Goal: Register for event/course

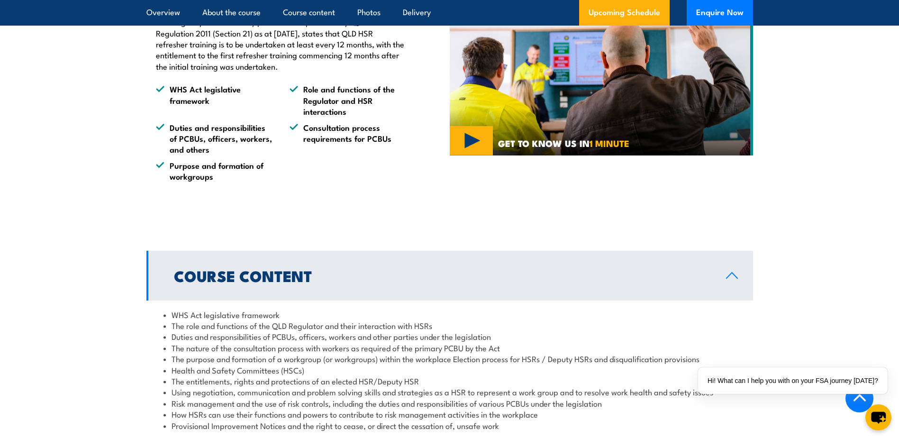
scroll to position [569, 0]
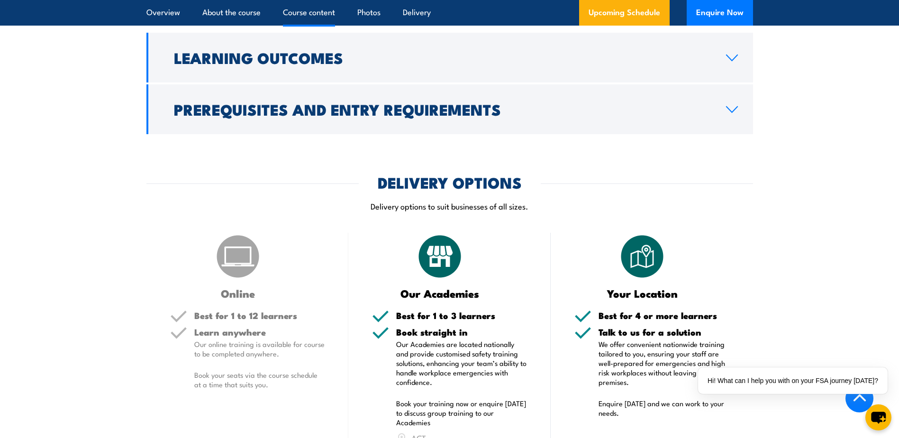
scroll to position [1137, 0]
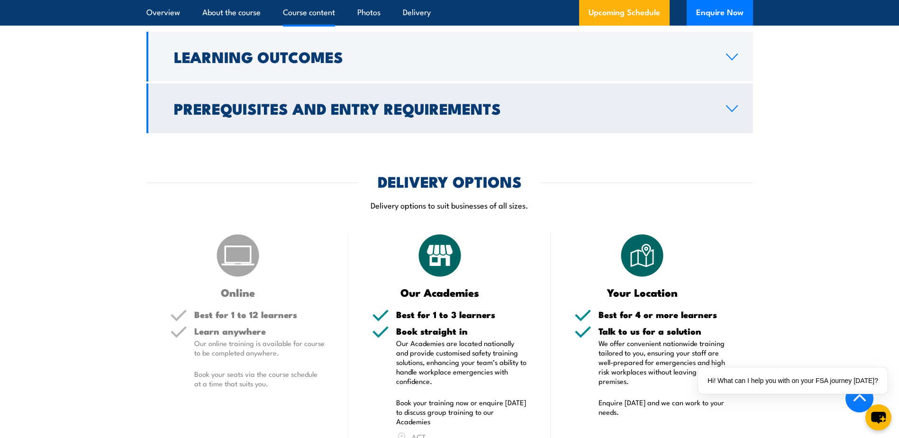
click at [336, 115] on h2 "Prerequisites and Entry Requirements" at bounding box center [442, 107] width 537 height 13
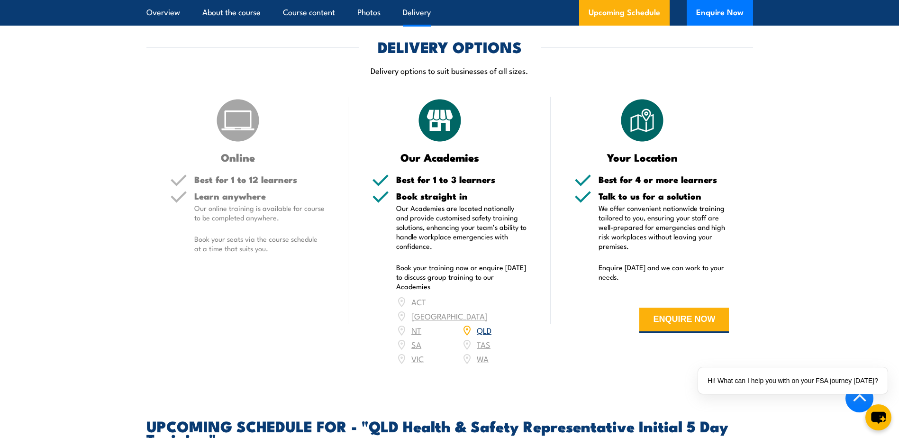
scroll to position [1778, 0]
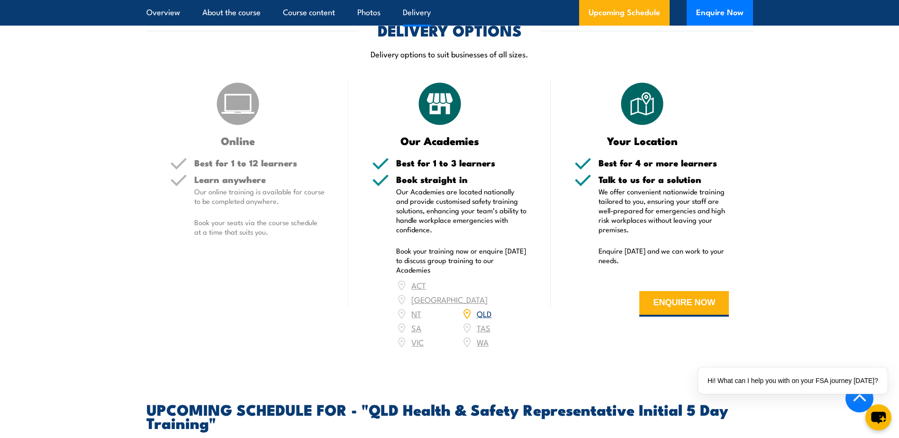
click at [482, 313] on link "QLD" at bounding box center [484, 312] width 15 height 11
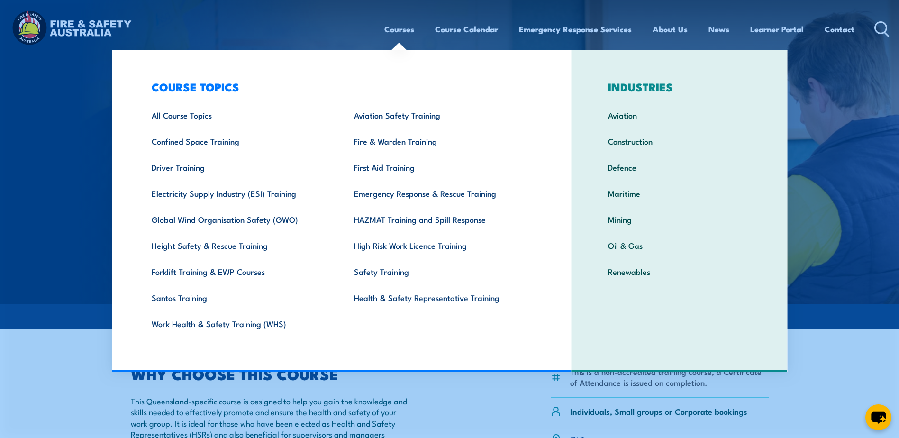
click at [393, 29] on link "Courses" at bounding box center [399, 29] width 30 height 25
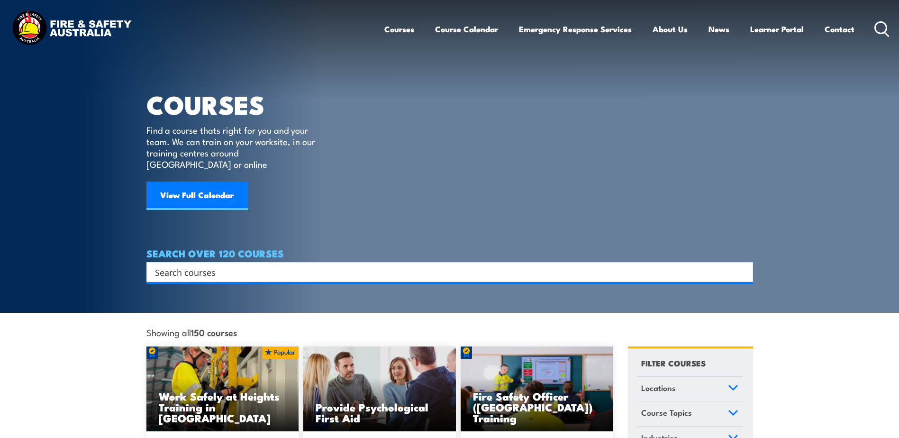
click at [275, 265] on input "Search input" at bounding box center [443, 272] width 577 height 14
type input "hsr 1 day"
click at [228, 267] on div "Search" at bounding box center [449, 272] width 606 height 20
click at [231, 265] on input "Search input" at bounding box center [443, 272] width 577 height 14
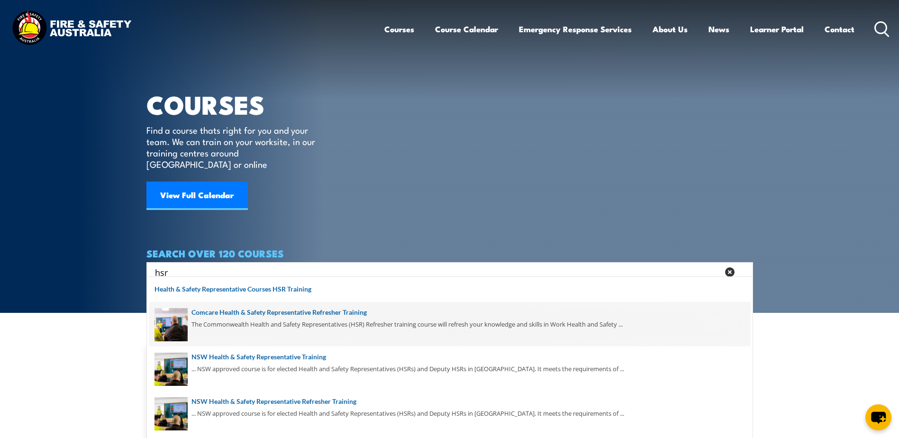
type input "hsr"
click at [264, 311] on span at bounding box center [449, 324] width 601 height 45
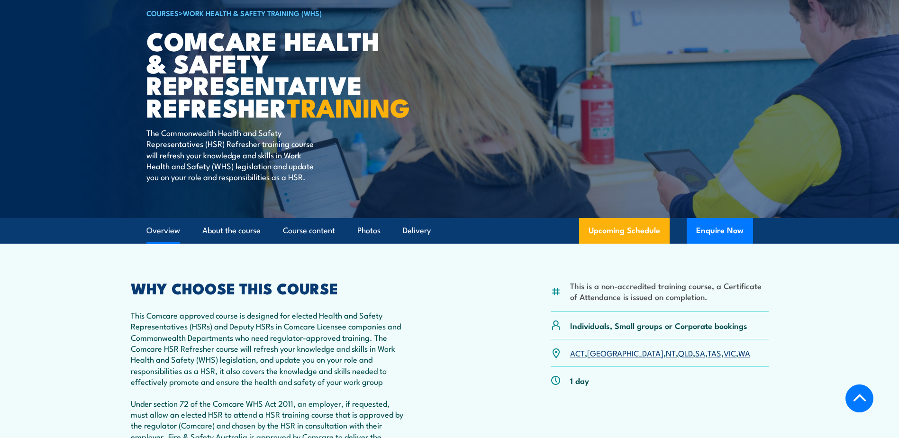
scroll to position [237, 0]
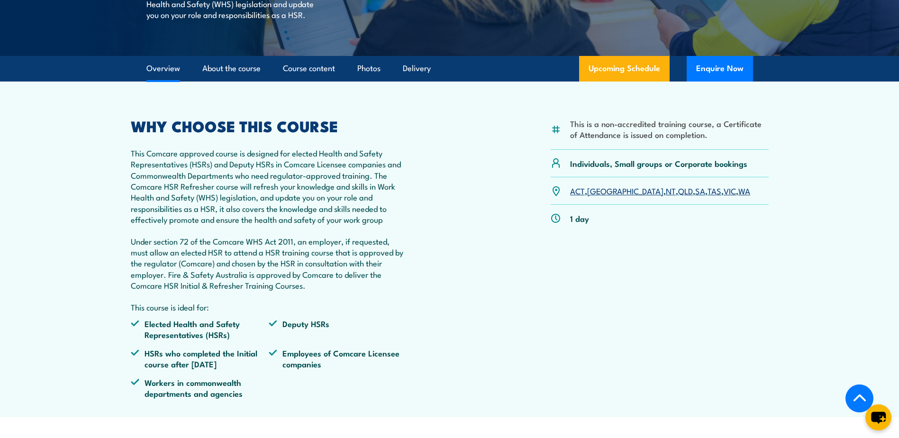
click at [678, 196] on link "QLD" at bounding box center [685, 190] width 15 height 11
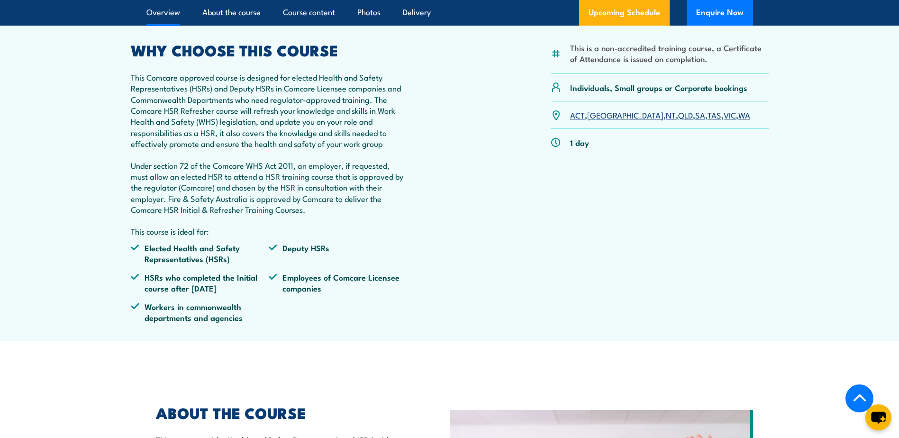
scroll to position [236, 0]
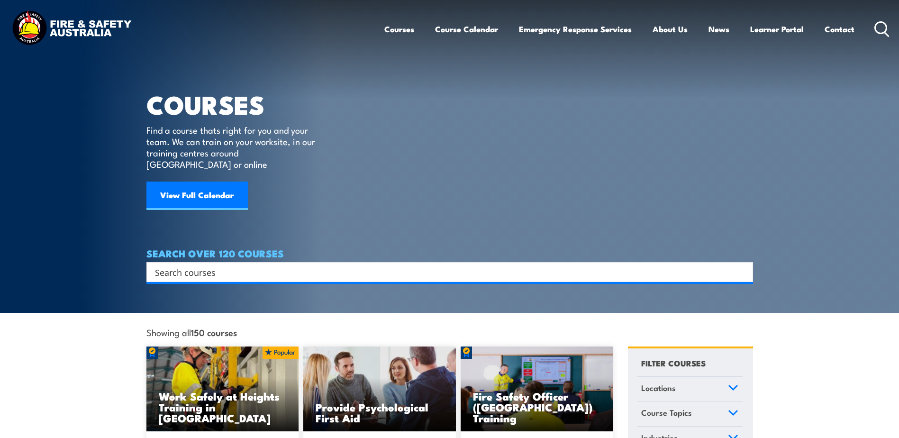
click at [205, 265] on input "Search input" at bounding box center [443, 272] width 577 height 14
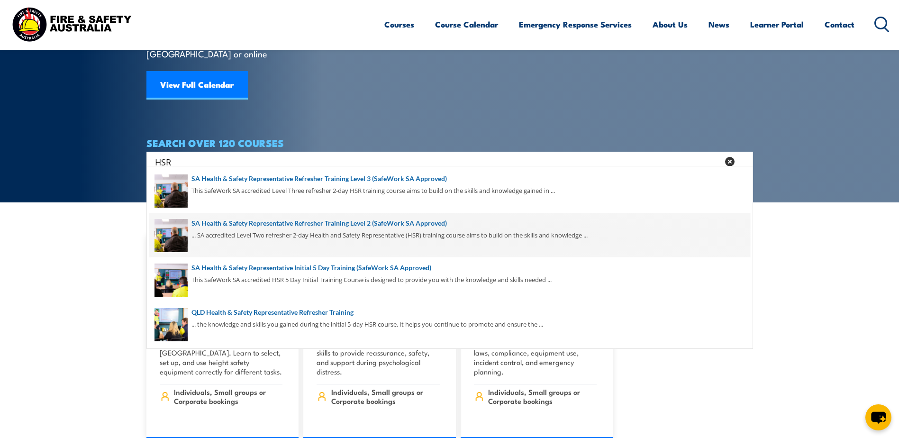
scroll to position [142, 0]
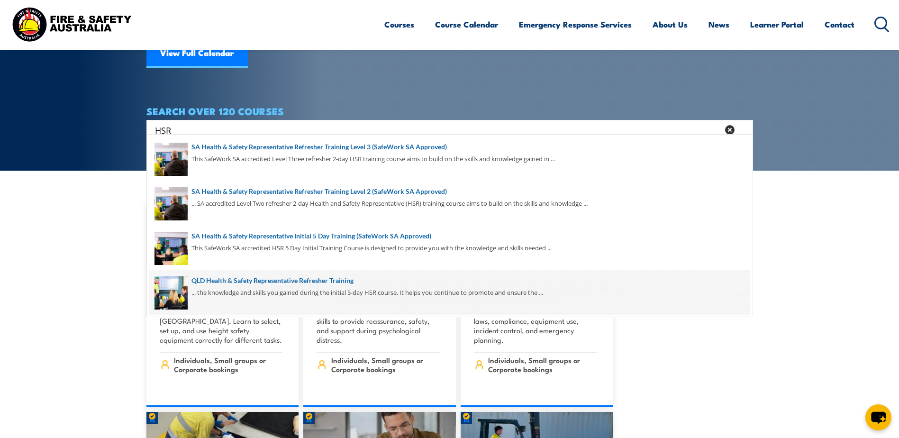
type input "HSR"
click at [323, 286] on span at bounding box center [449, 292] width 601 height 45
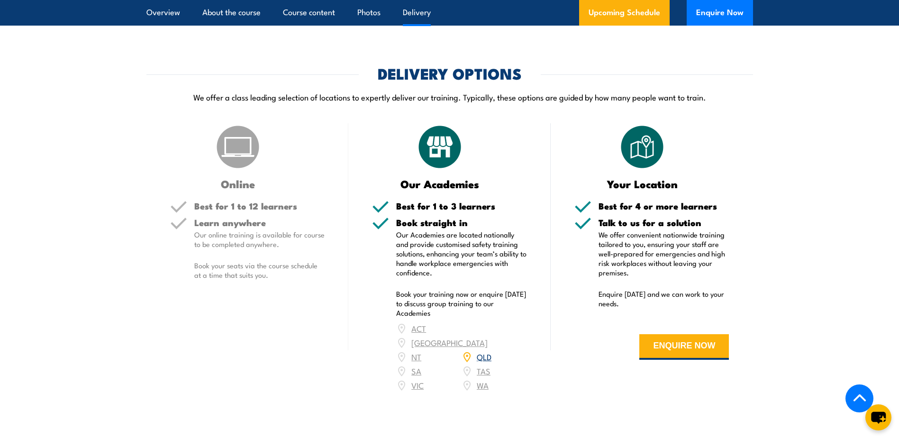
scroll to position [1232, 0]
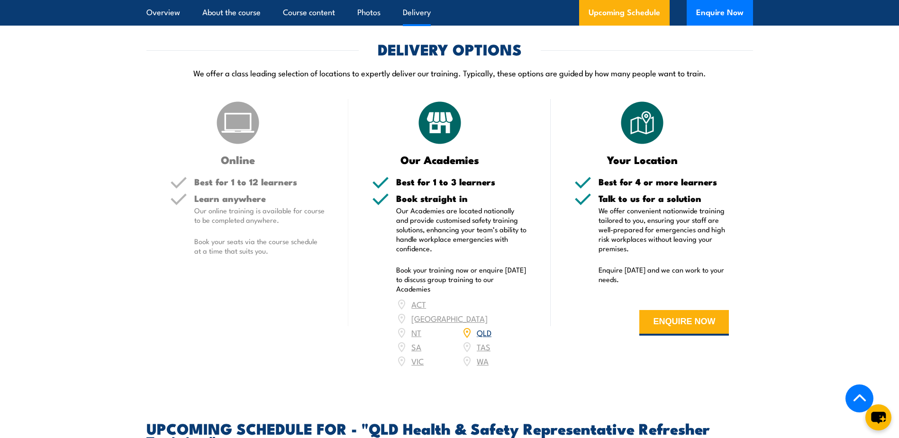
click at [479, 338] on link "QLD" at bounding box center [484, 331] width 15 height 11
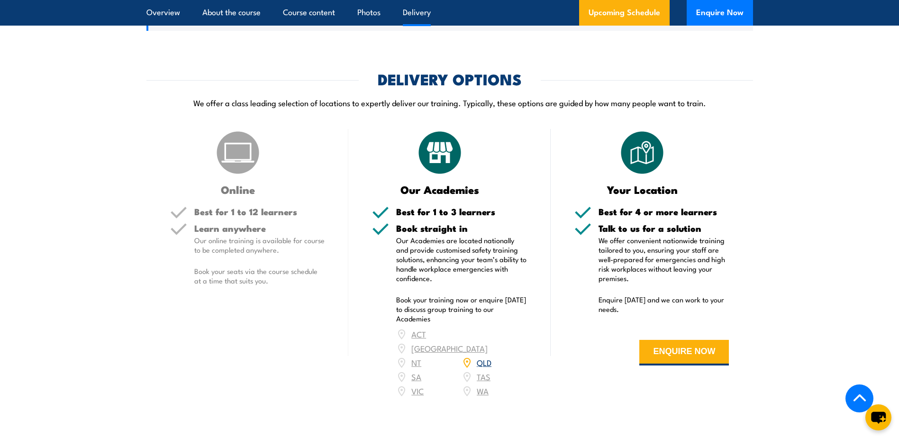
scroll to position [1187, 0]
